Goal: Task Accomplishment & Management: Use online tool/utility

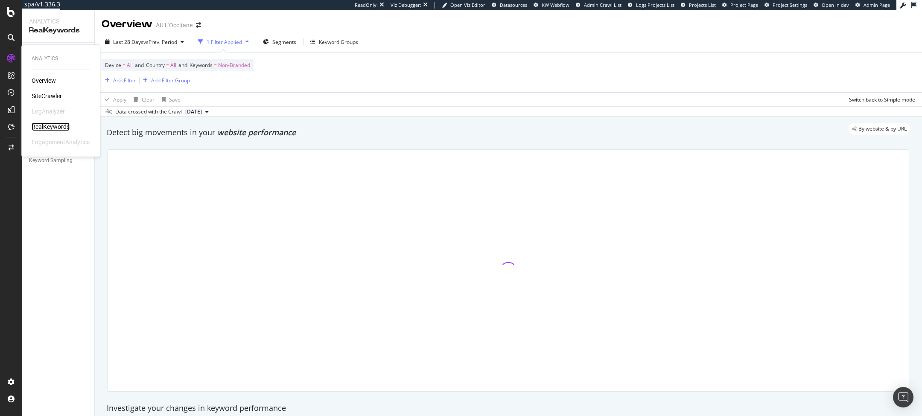
click at [50, 126] on div "RealKeywords" at bounding box center [51, 127] width 38 height 9
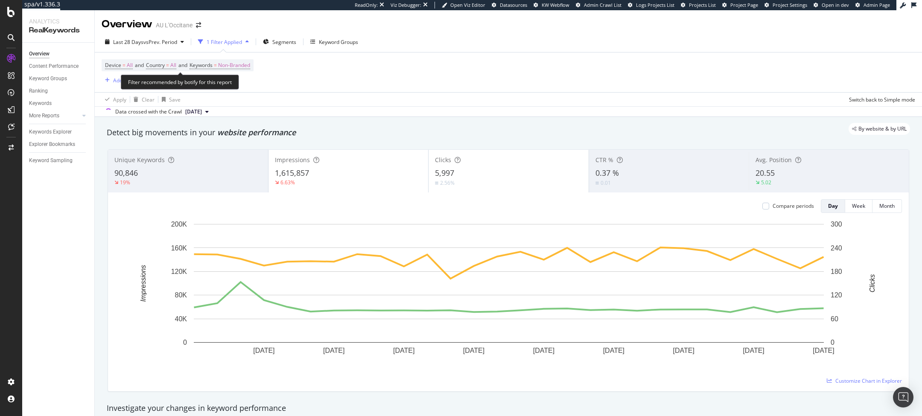
click at [234, 61] on span "Non-Branded" at bounding box center [234, 65] width 32 height 12
click at [235, 89] on div "Non-Branded" at bounding box center [225, 85] width 46 height 13
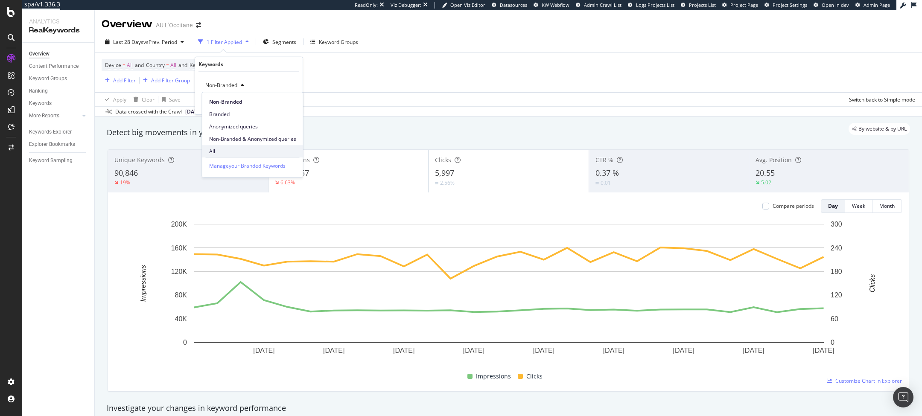
click at [225, 148] on span "All" at bounding box center [252, 152] width 87 height 8
click at [293, 103] on div "Apply" at bounding box center [289, 102] width 13 height 7
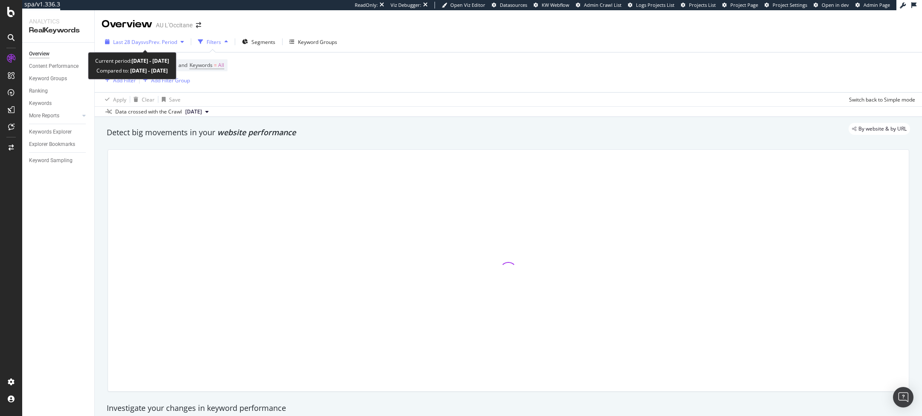
click at [122, 38] on span "Last 28 Days" at bounding box center [128, 41] width 30 height 7
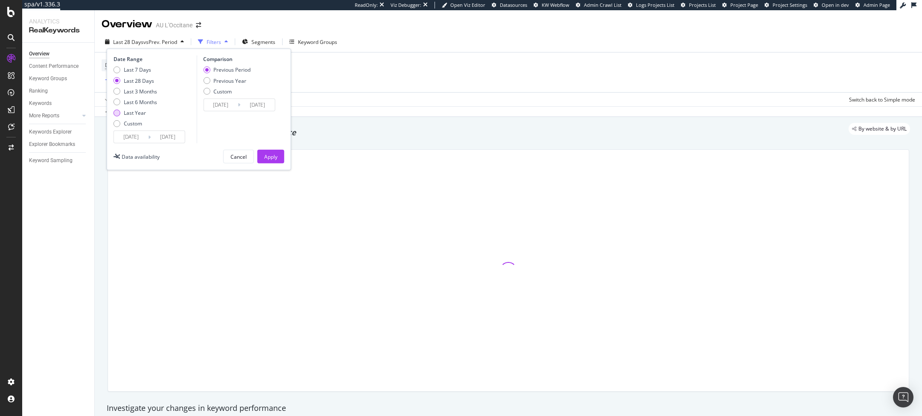
click at [127, 111] on div "Last Year" at bounding box center [135, 112] width 22 height 7
type input "[DATE]"
click at [267, 154] on div "Apply" at bounding box center [270, 156] width 13 height 7
